Goal: Check status: Check status

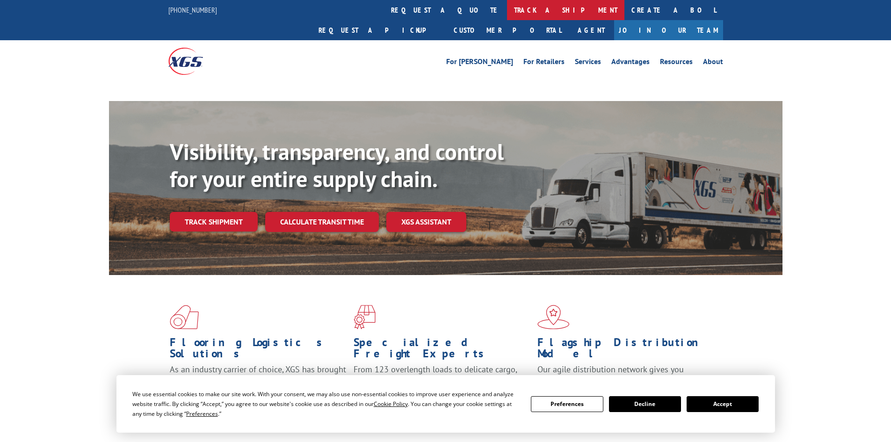
click at [507, 13] on link "track a shipment" at bounding box center [565, 10] width 117 height 20
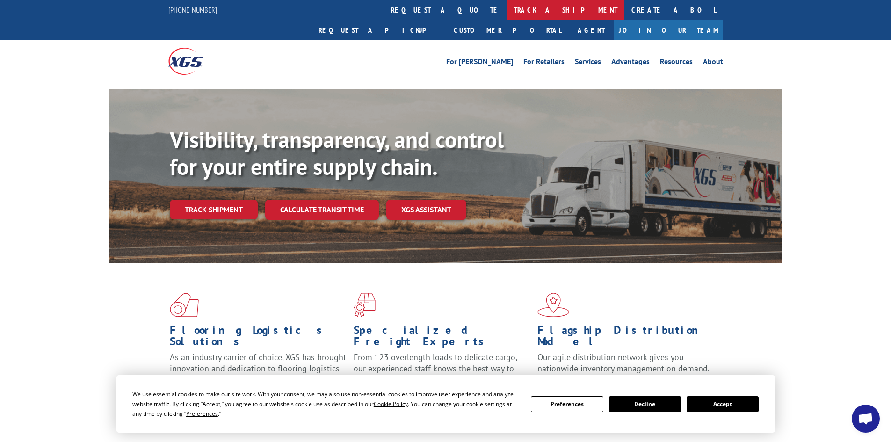
click at [507, 13] on link "track a shipment" at bounding box center [565, 10] width 117 height 20
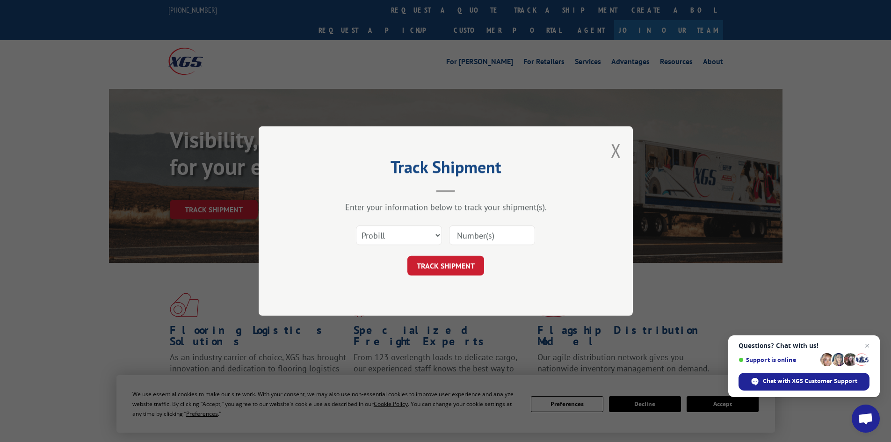
paste input "16755616"
type input "16755616"
click at [449, 268] on button "TRACK SHIPMENT" at bounding box center [445, 266] width 77 height 20
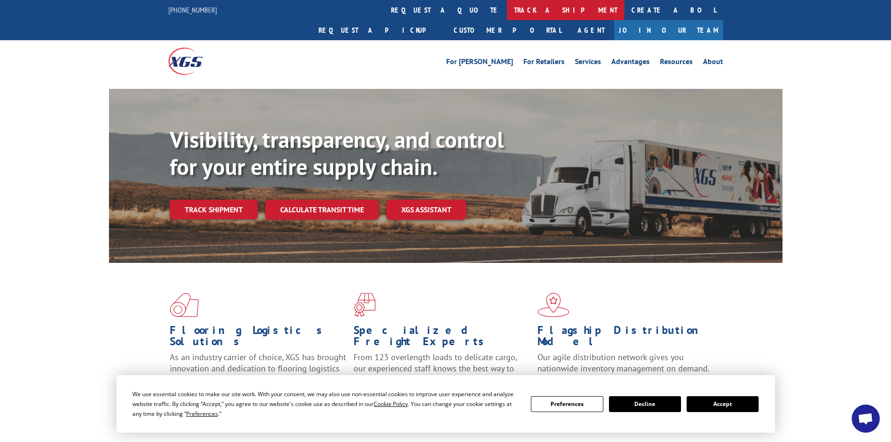
click at [507, 11] on link "track a shipment" at bounding box center [565, 10] width 117 height 20
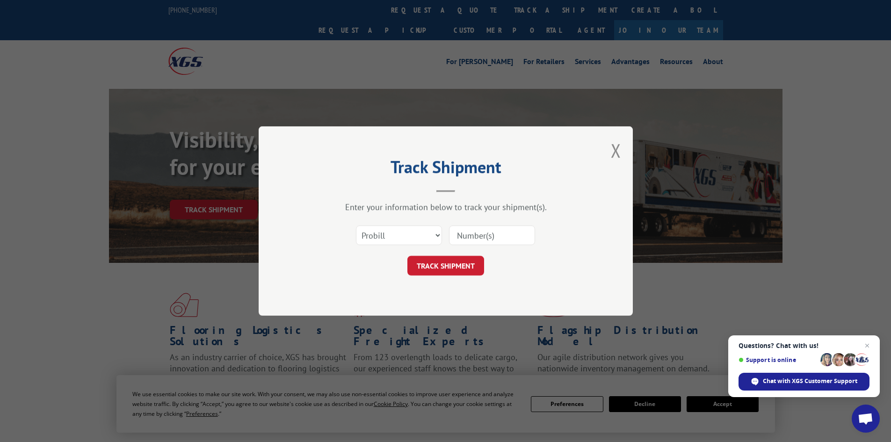
click at [467, 232] on input at bounding box center [492, 235] width 86 height 20
paste input "0895561039"
type input "0895561039"
click at [432, 271] on button "TRACK SHIPMENT" at bounding box center [445, 266] width 77 height 20
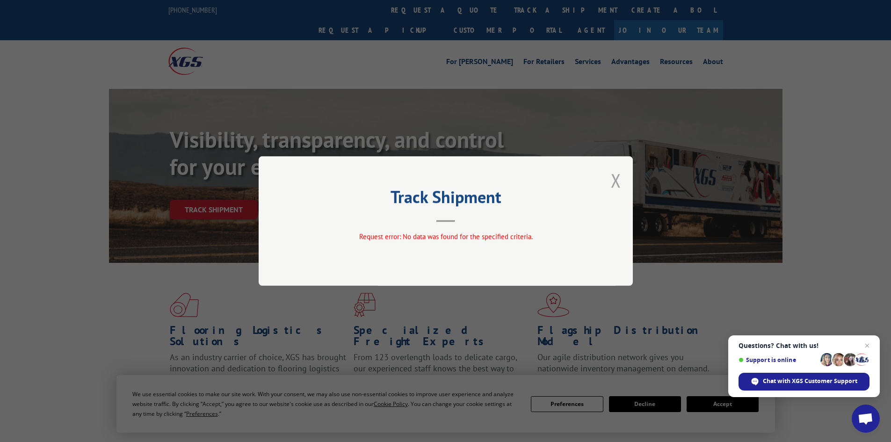
click at [617, 184] on button "Close modal" at bounding box center [616, 180] width 10 height 25
